Goal: Transaction & Acquisition: Purchase product/service

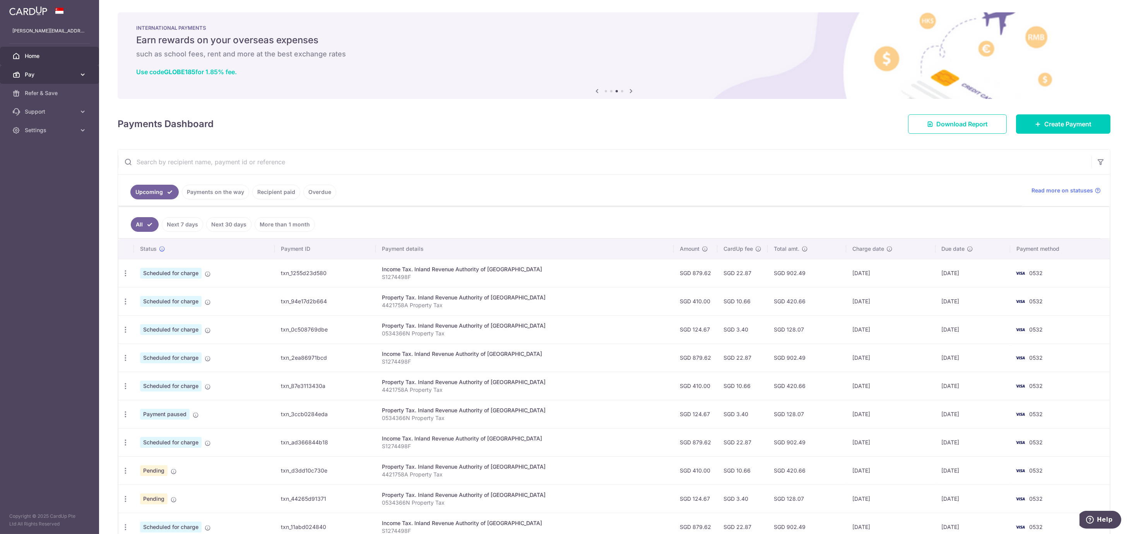
click at [36, 75] on span "Pay" at bounding box center [50, 75] width 51 height 8
click at [38, 91] on span "Payments" at bounding box center [50, 93] width 51 height 8
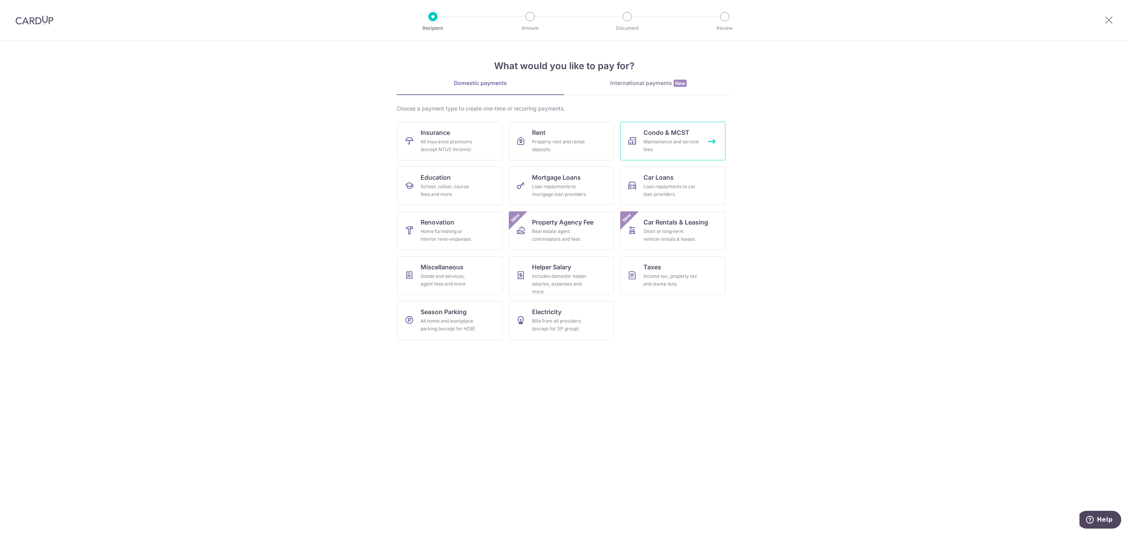
click at [660, 135] on span "Condo & MCST" at bounding box center [666, 132] width 46 height 9
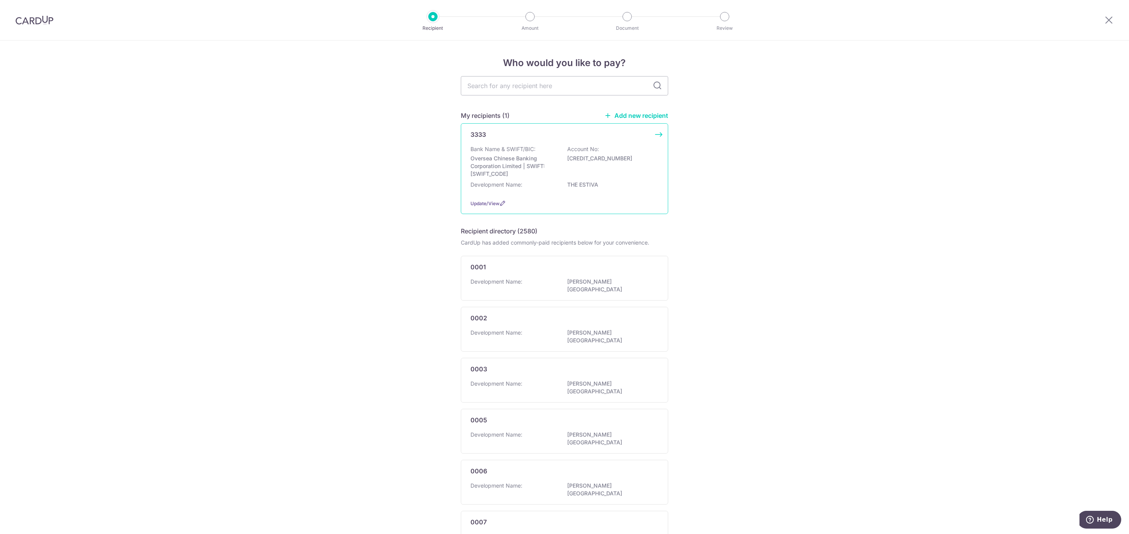
click at [575, 181] on p "THE ESTIVA" at bounding box center [610, 185] width 87 height 8
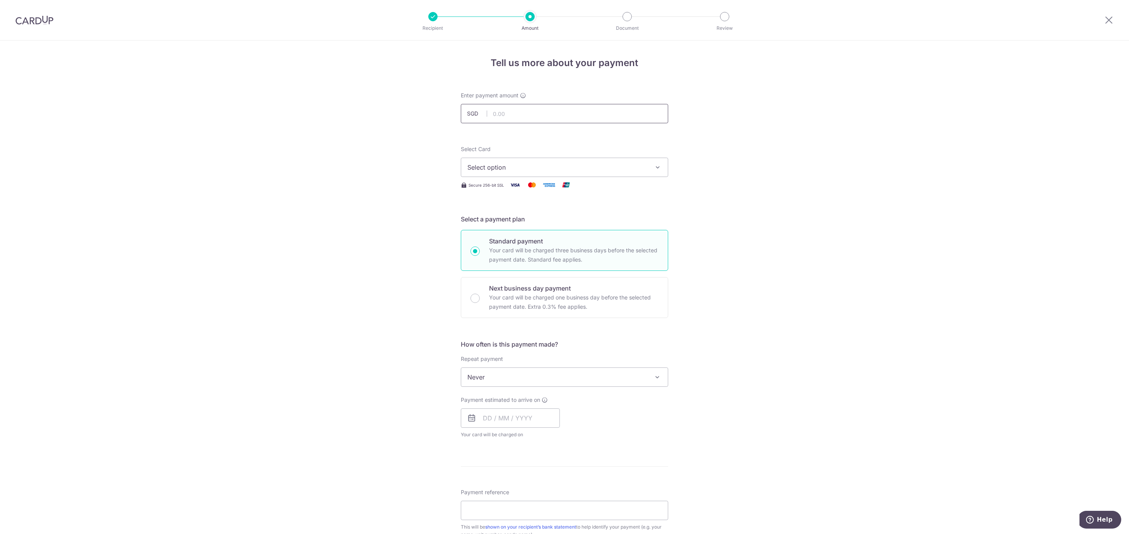
click at [497, 113] on input "text" at bounding box center [564, 113] width 207 height 19
type input "1,365.00"
click at [311, 132] on div "Tell us more about your payment Enter payment amount SGD 1,365.00 1365.00 Selec…" at bounding box center [564, 391] width 1129 height 700
click at [526, 167] on span "Select option" at bounding box center [557, 167] width 180 height 9
click at [478, 239] on img at bounding box center [474, 241] width 15 height 9
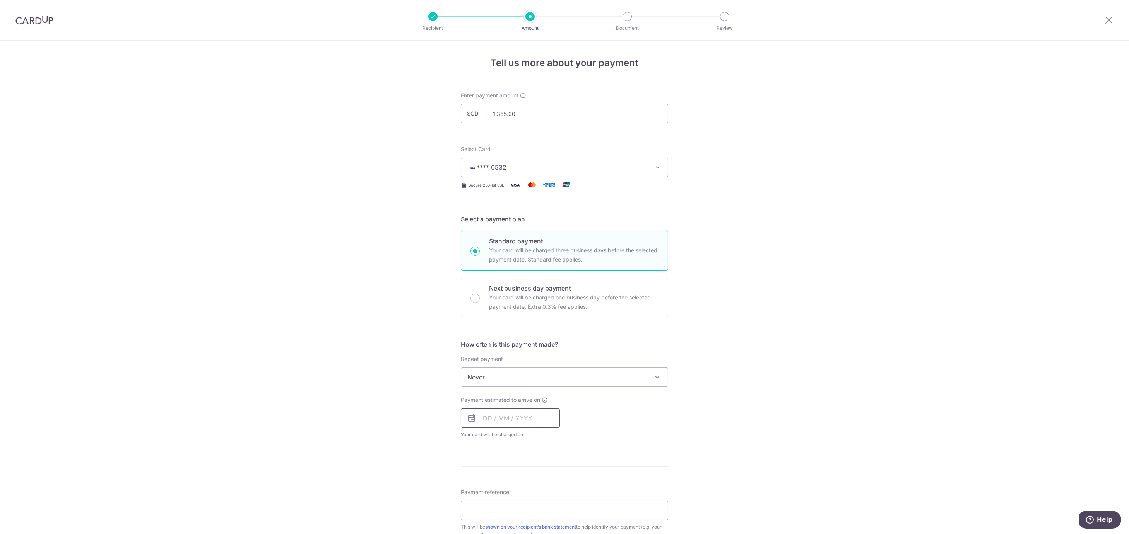
click at [497, 423] on input "text" at bounding box center [510, 418] width 99 height 19
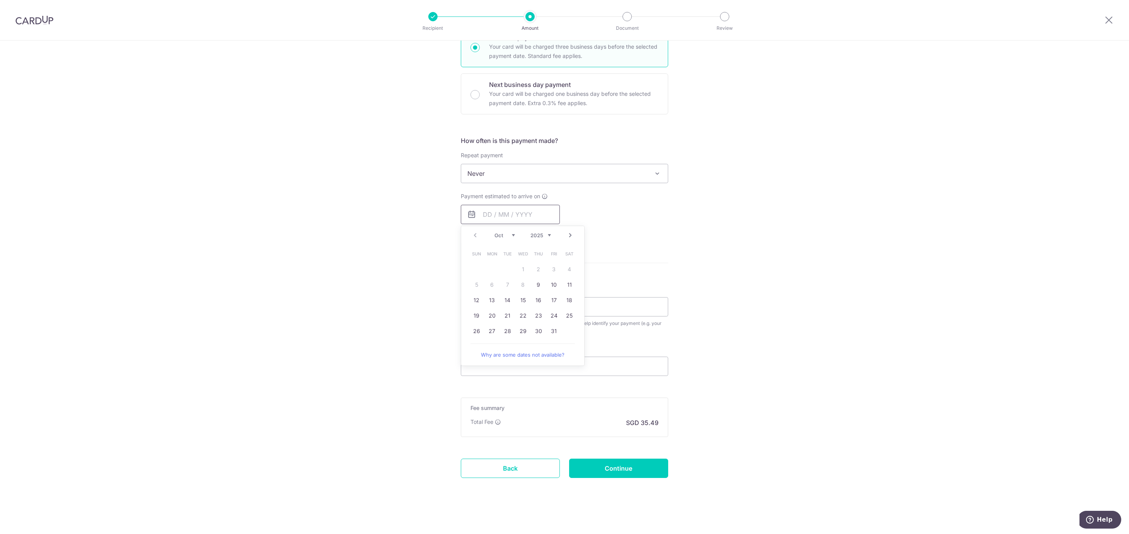
scroll to position [206, 0]
click at [803, 465] on div "Tell us more about your payment Enter payment amount SGD 1,365.00 1365.00 Selec…" at bounding box center [564, 185] width 1129 height 700
click at [503, 209] on input "text" at bounding box center [510, 212] width 99 height 19
click at [551, 315] on link "24" at bounding box center [554, 314] width 12 height 12
type input "[DATE]"
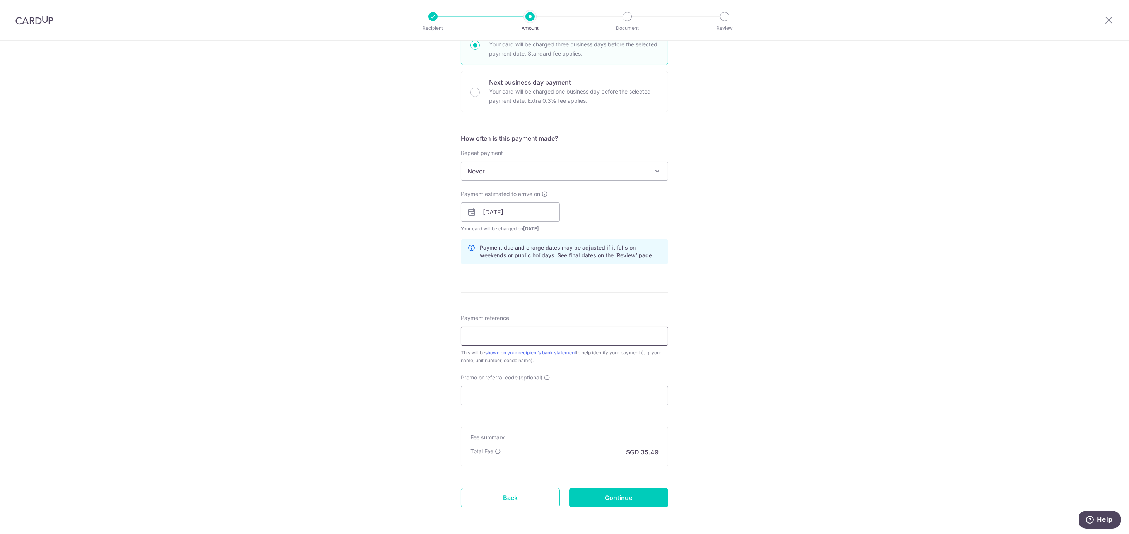
click at [531, 342] on input "Payment reference" at bounding box center [564, 336] width 207 height 19
type input "03-06"
click at [503, 396] on input "Promo or referral code (optional)" at bounding box center [564, 395] width 207 height 19
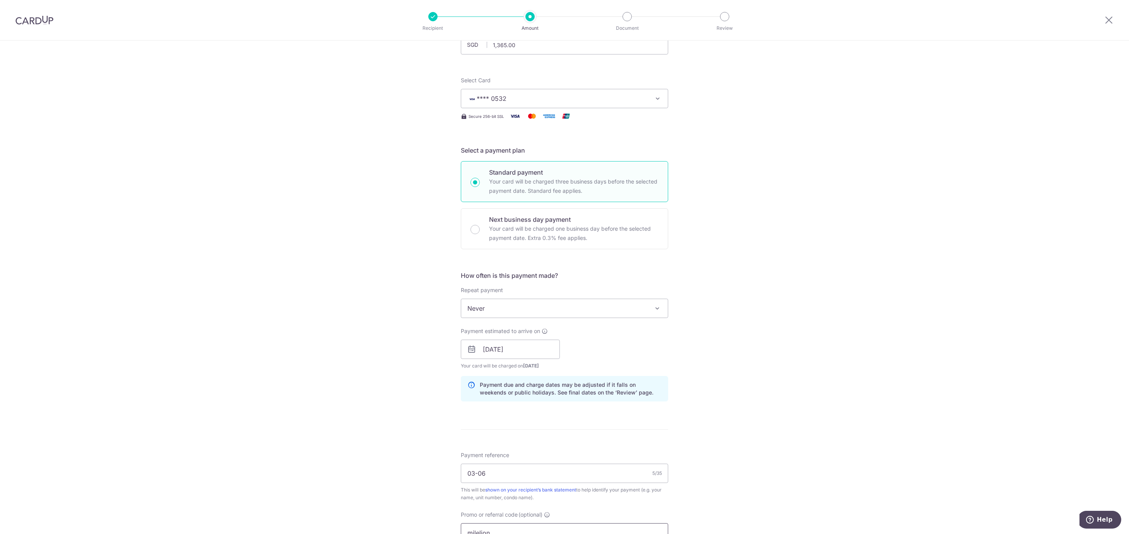
scroll to position [275, 0]
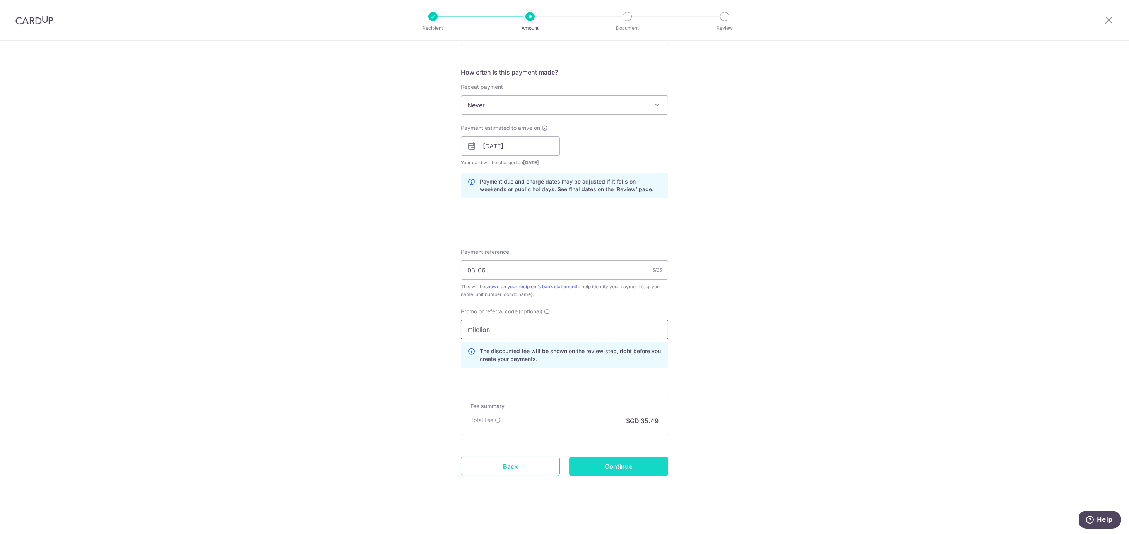
type input "milelion"
click at [645, 473] on input "Continue" at bounding box center [618, 466] width 99 height 19
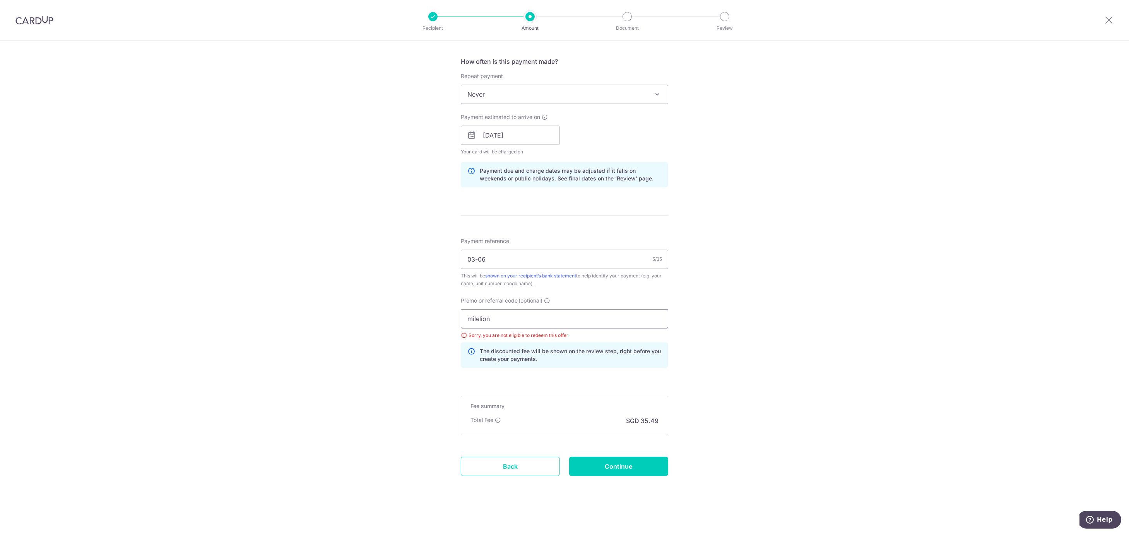
drag, startPoint x: 492, startPoint y: 313, endPoint x: 423, endPoint y: 316, distance: 69.3
click at [423, 316] on div "Tell us more about your payment Enter payment amount SGD 1,365.00 1365.00 Selec…" at bounding box center [564, 146] width 1129 height 777
drag, startPoint x: 461, startPoint y: 310, endPoint x: 421, endPoint y: 309, distance: 39.9
click at [421, 309] on div "Tell us more about your payment Enter payment amount SGD 1,365.00 1365.00 Selec…" at bounding box center [564, 146] width 1129 height 777
type input "OFF225"
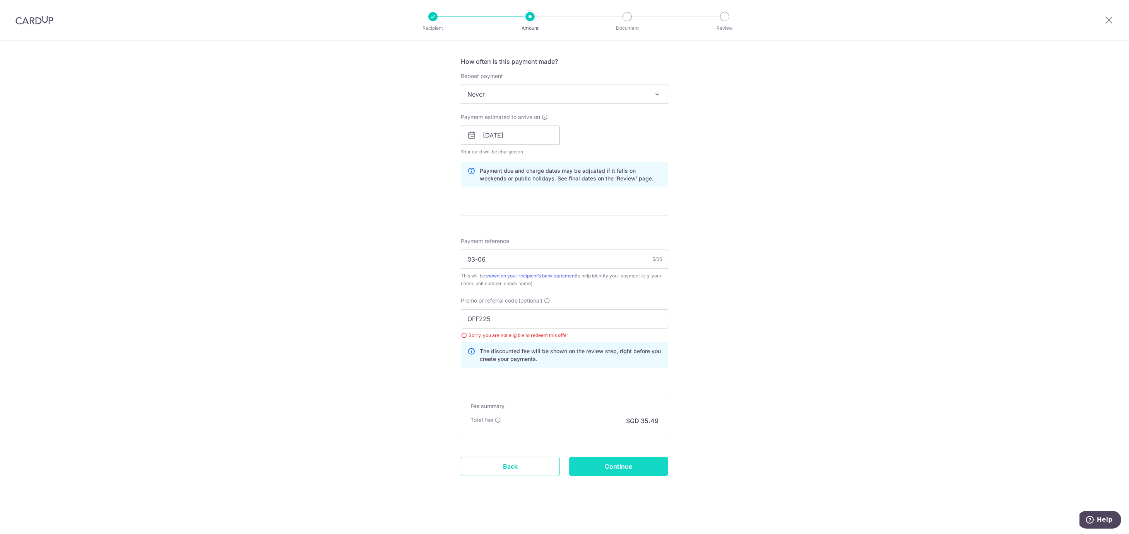
click at [632, 471] on input "Continue" at bounding box center [618, 466] width 99 height 19
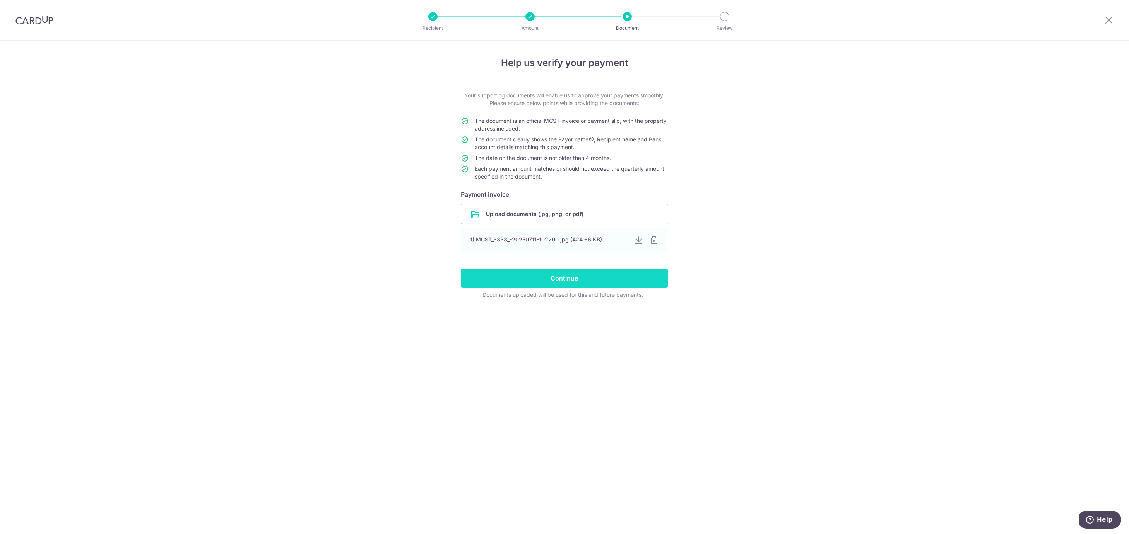
click at [577, 279] on input "Continue" at bounding box center [564, 278] width 207 height 19
click at [567, 212] on input "file" at bounding box center [564, 214] width 207 height 20
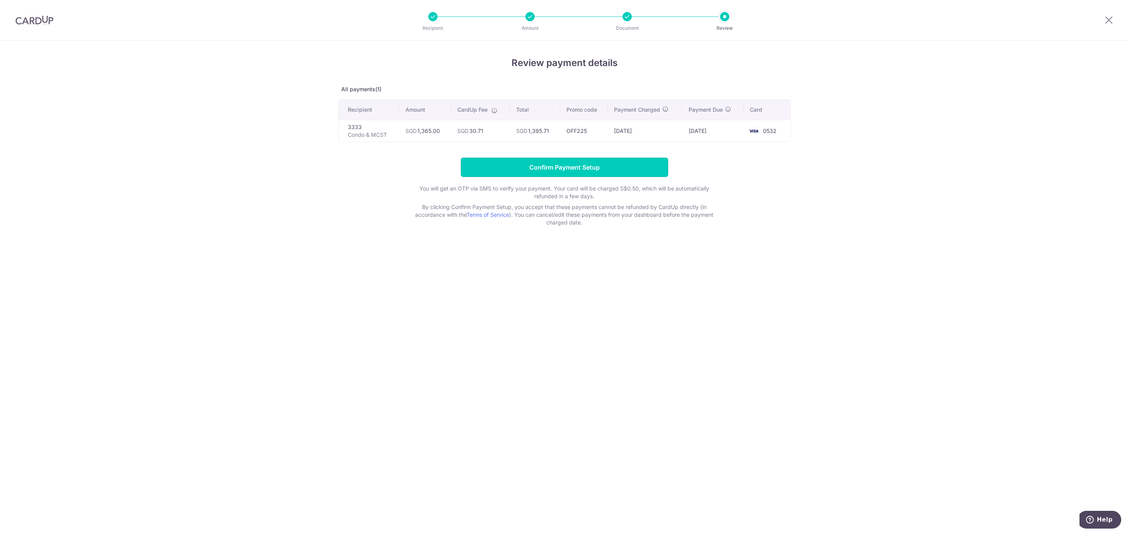
drag, startPoint x: 563, startPoint y: 165, endPoint x: 524, endPoint y: 343, distance: 181.7
click at [524, 343] on div "Review payment details All payments(1) Recipient Amount CardUp Fee Total Promo …" at bounding box center [564, 288] width 1129 height 494
click at [524, 172] on input "Confirm Payment Setup" at bounding box center [564, 167] width 207 height 19
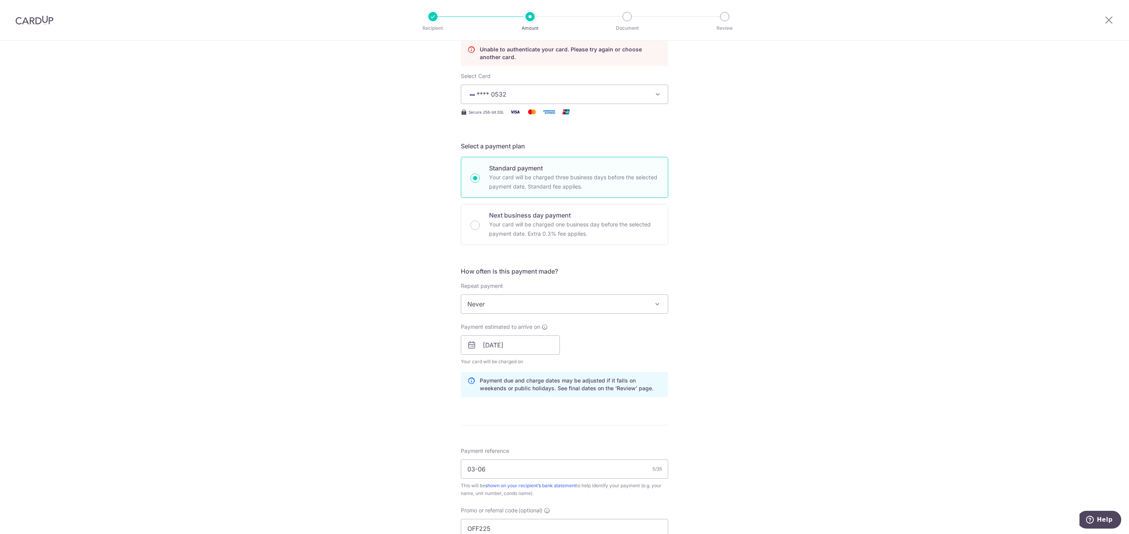
scroll to position [307, 0]
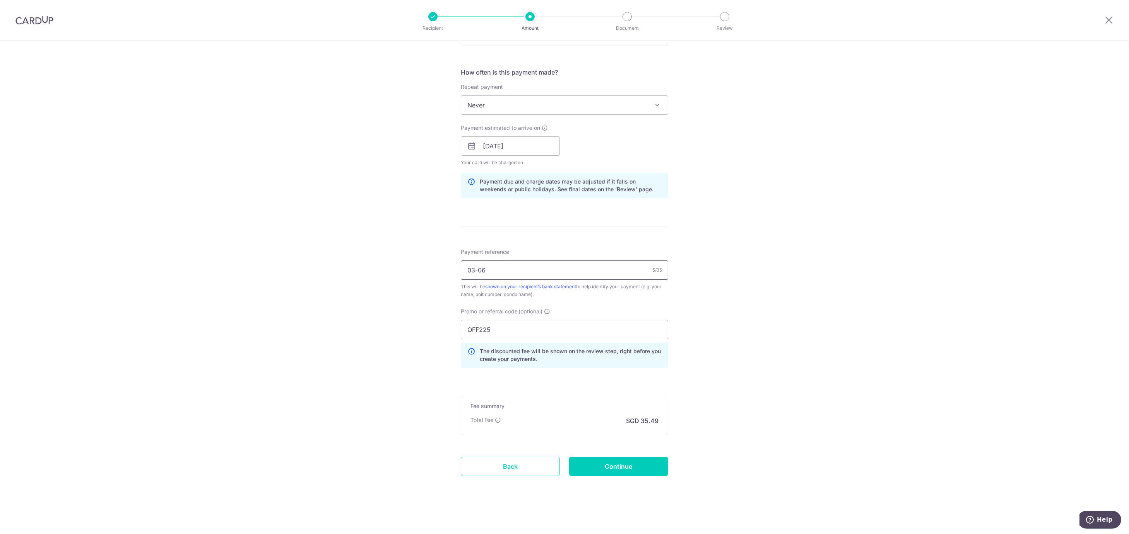
click at [463, 268] on input "03-06" at bounding box center [564, 270] width 207 height 19
click at [617, 463] on input "Continue" at bounding box center [618, 466] width 99 height 19
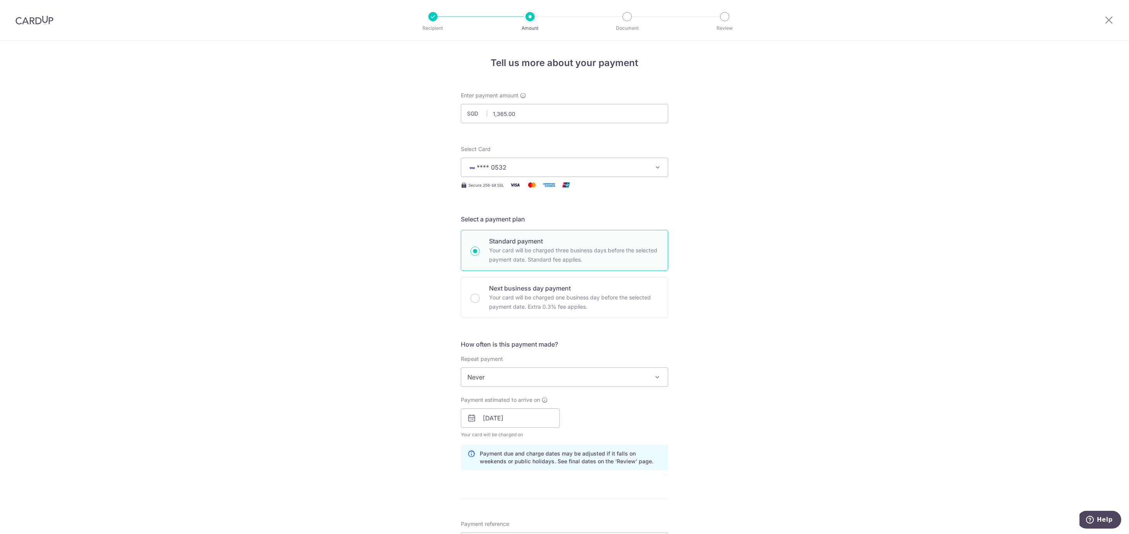
scroll to position [275, 0]
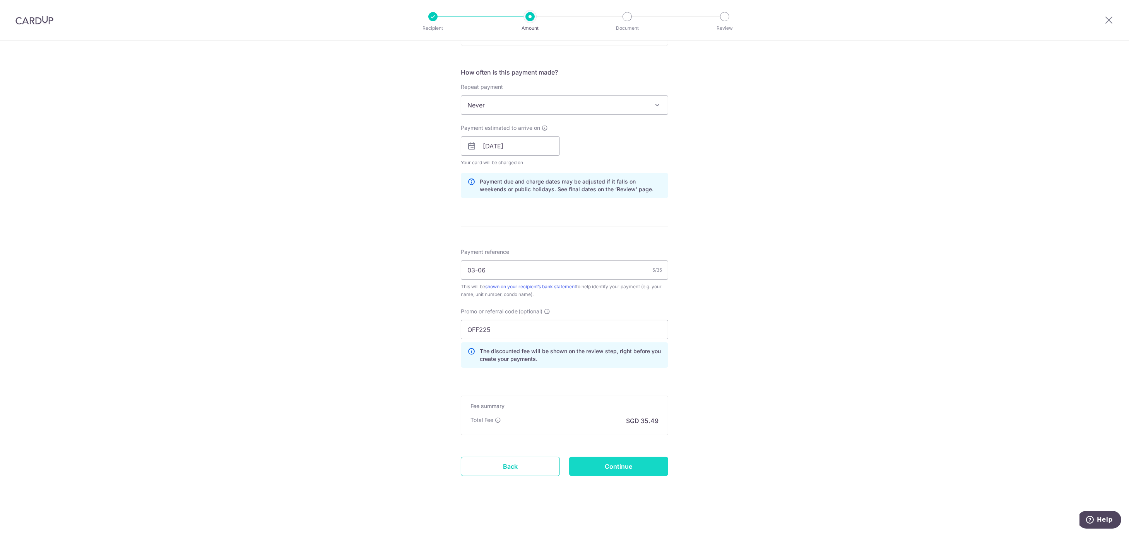
click at [637, 469] on input "Continue" at bounding box center [618, 466] width 99 height 19
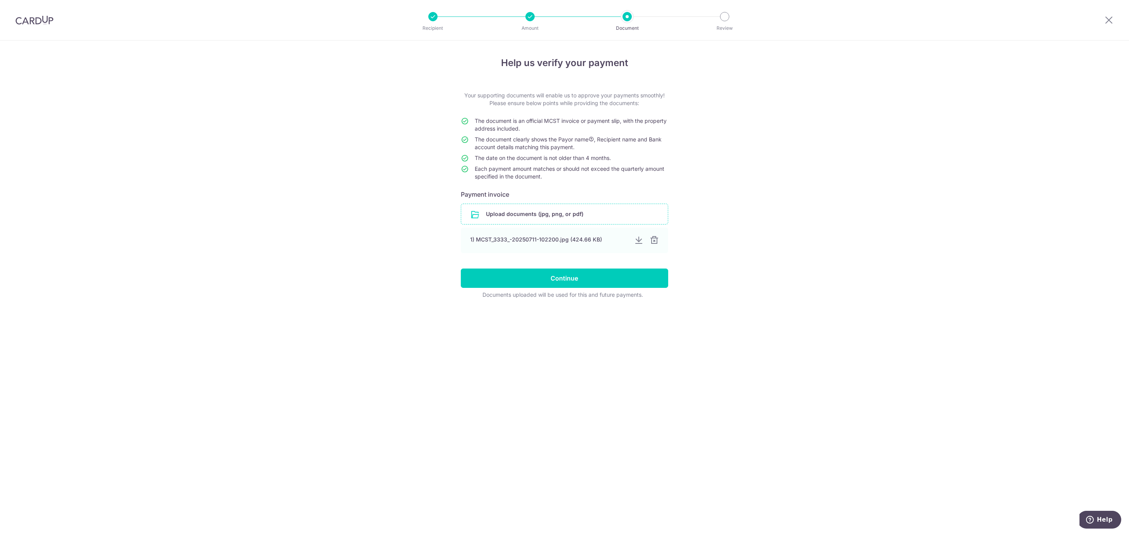
click at [619, 216] on input "file" at bounding box center [564, 214] width 207 height 20
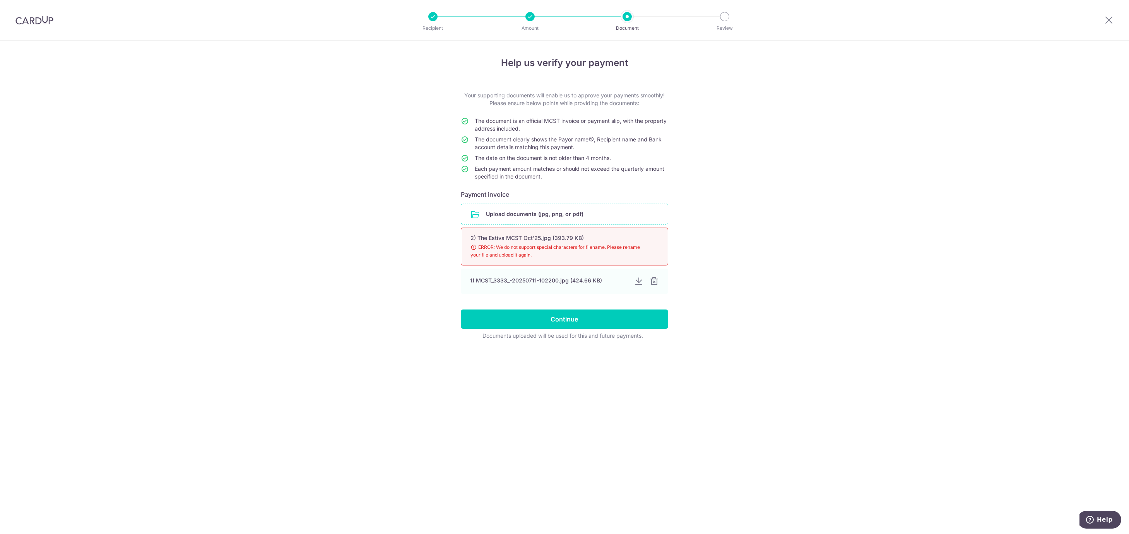
click at [586, 246] on span "ERROR: We do not support special characters for filename. Please rename your fi…" at bounding box center [554, 251] width 169 height 15
click at [565, 213] on input "file" at bounding box center [564, 214] width 207 height 20
click at [599, 212] on input "file" at bounding box center [564, 214] width 207 height 20
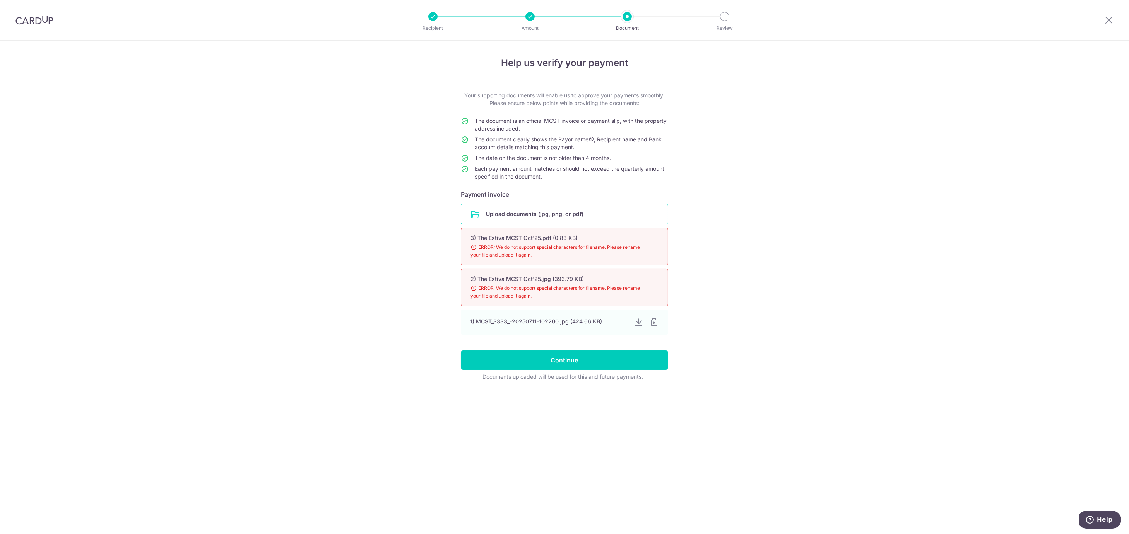
click at [565, 214] on input "file" at bounding box center [564, 214] width 207 height 20
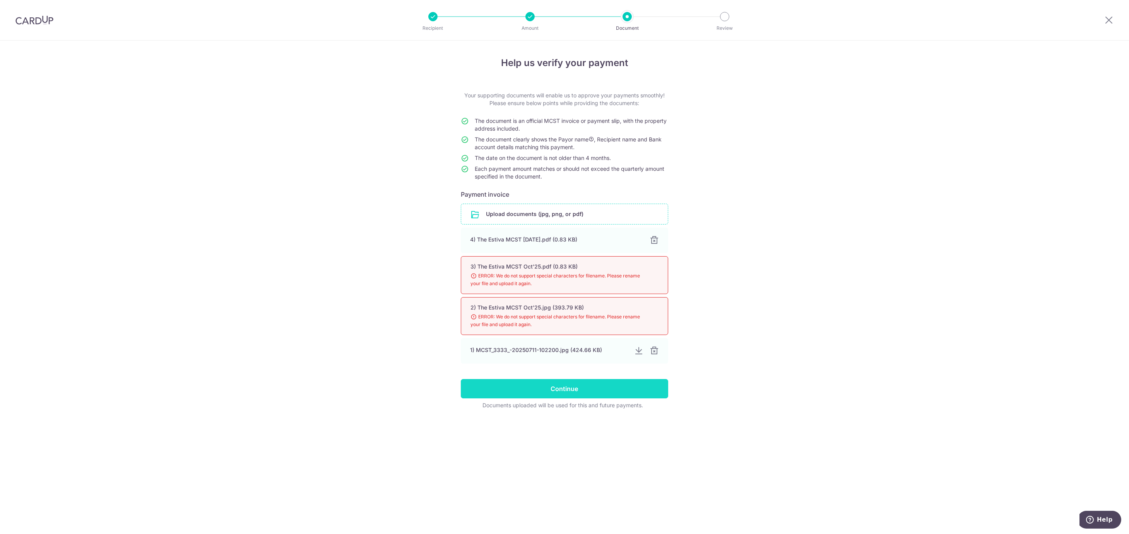
click at [582, 393] on input "Continue" at bounding box center [564, 388] width 207 height 19
click at [657, 353] on div at bounding box center [653, 351] width 9 height 9
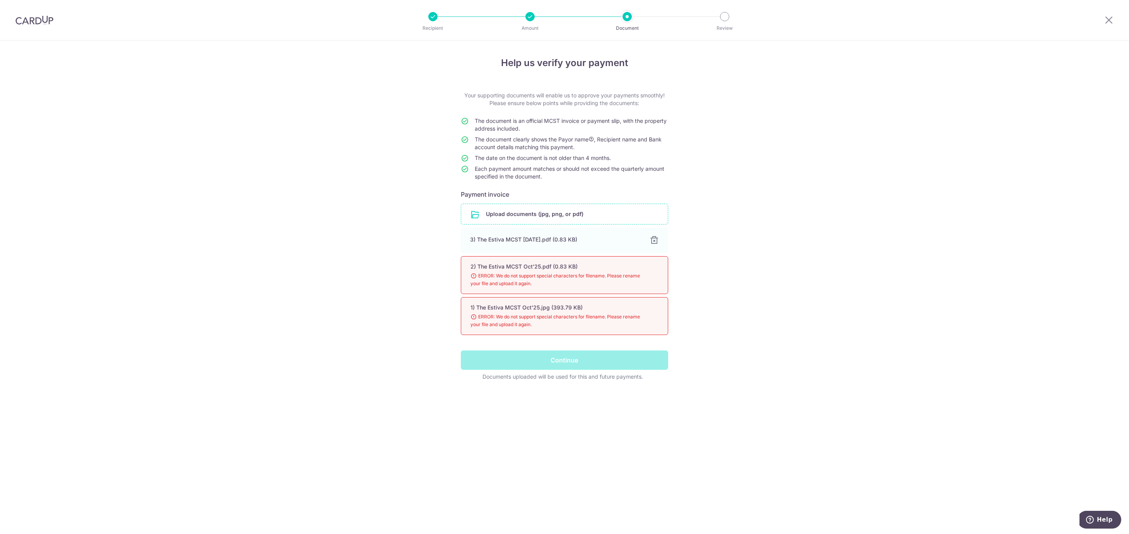
click at [657, 323] on div "1) The Estiva MCST Oct'25.jpg (393.79 KB) 98% ERROR: We do not support special …" at bounding box center [564, 316] width 207 height 38
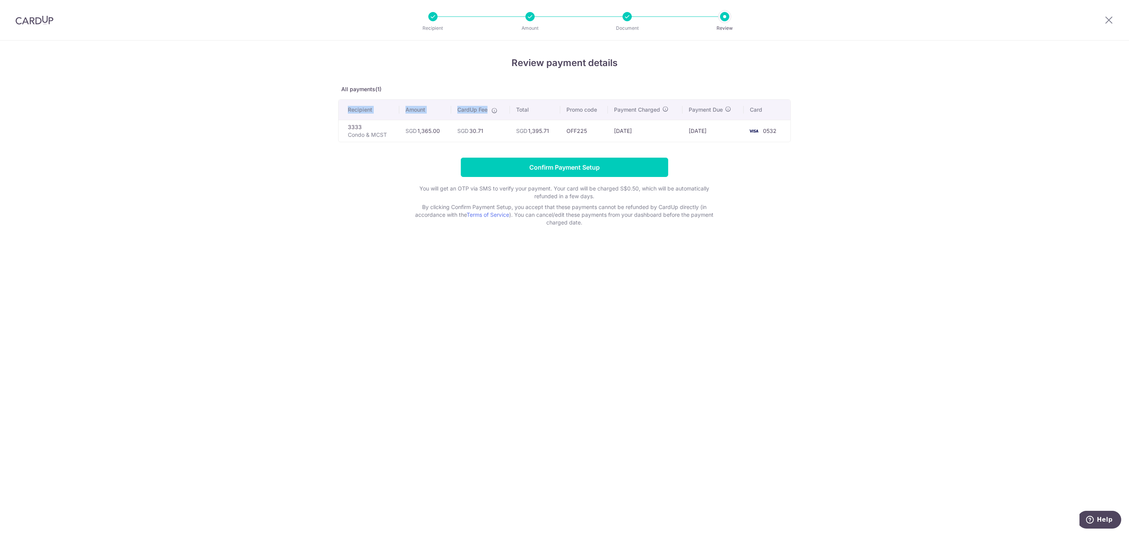
drag, startPoint x: 797, startPoint y: 146, endPoint x: 480, endPoint y: 97, distance: 320.4
click at [482, 97] on div "Review payment details All payments(1) Recipient Amount CardUp Fee Total Promo …" at bounding box center [564, 288] width 1129 height 494
click at [350, 115] on th "Recipient" at bounding box center [368, 110] width 61 height 20
drag, startPoint x: 770, startPoint y: 147, endPoint x: 607, endPoint y: 86, distance: 173.9
click at [607, 86] on div "Review payment details All payments(1) Recipient Amount CardUp Fee Total Promo …" at bounding box center [564, 141] width 453 height 171
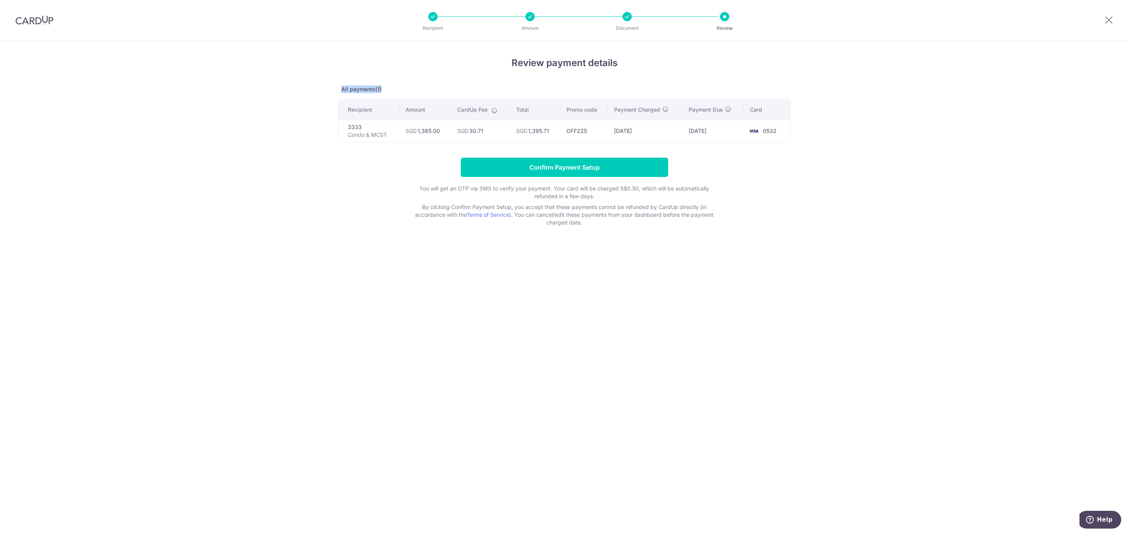
drag, startPoint x: 615, startPoint y: 119, endPoint x: 813, endPoint y: 132, distance: 198.8
click at [813, 132] on div "Review payment details All payments(1) Recipient Amount CardUp Fee Total Promo …" at bounding box center [564, 288] width 1129 height 494
copy div "All payments(1)"
click at [593, 172] on input "Confirm Payment Setup" at bounding box center [564, 167] width 207 height 19
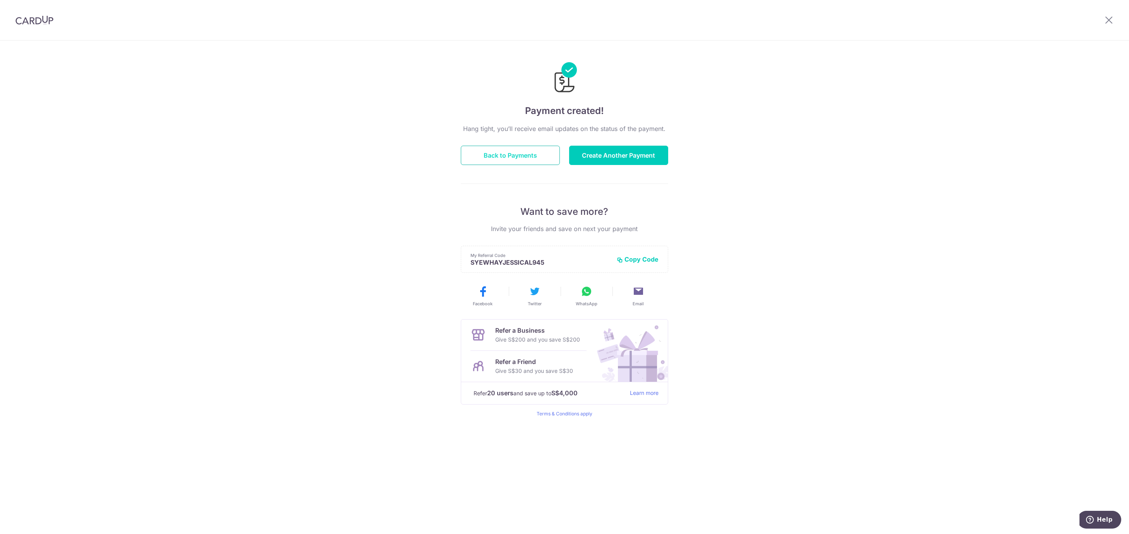
click at [538, 154] on button "Back to Payments" at bounding box center [510, 155] width 99 height 19
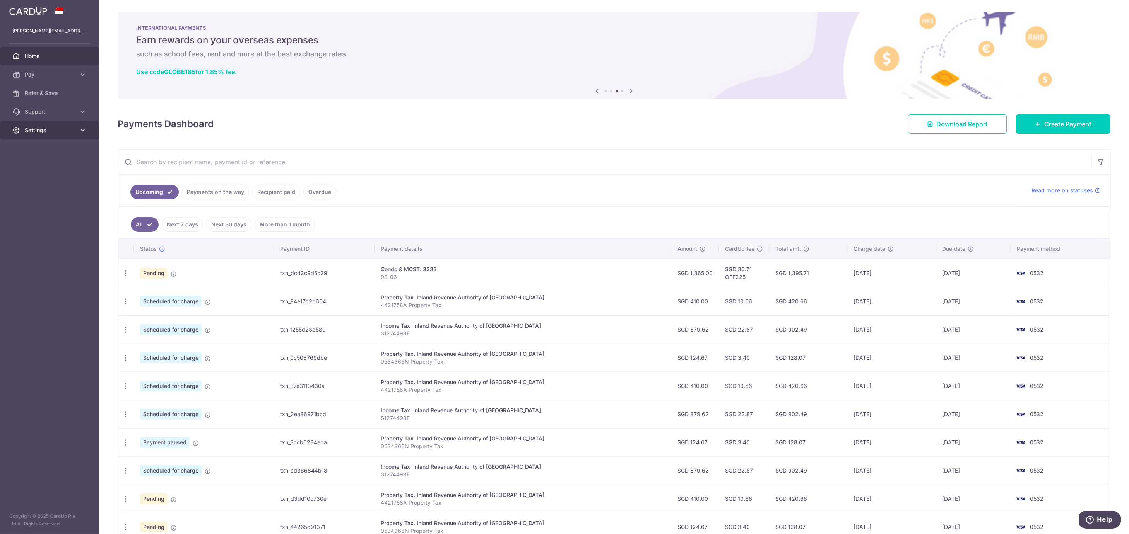
click at [25, 129] on span "Settings" at bounding box center [50, 130] width 51 height 8
click at [34, 164] on span "Logout" at bounding box center [50, 168] width 51 height 8
